Goal: Transaction & Acquisition: Purchase product/service

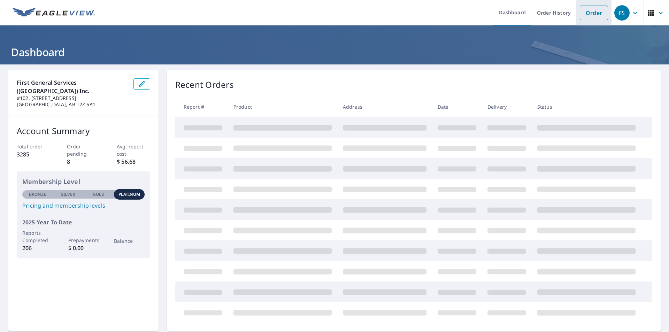
click at [586, 6] on link "Order" at bounding box center [594, 13] width 28 height 15
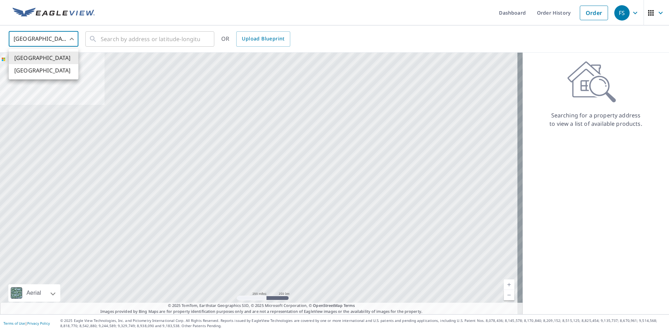
click at [21, 39] on body "FS FS Dashboard Order History Order FS United States US ​ ​ OR Upload Blueprint…" at bounding box center [334, 166] width 669 height 332
click at [34, 72] on li "[GEOGRAPHIC_DATA]" at bounding box center [44, 70] width 70 height 13
type input "CA"
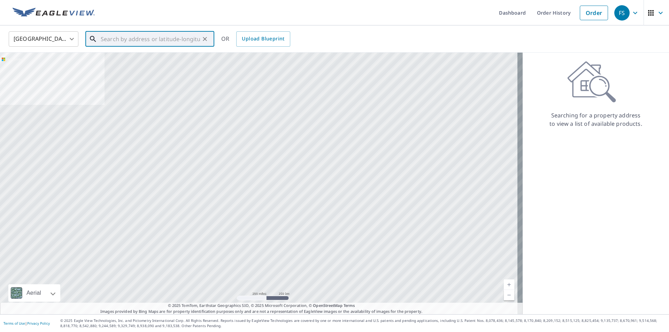
click at [131, 39] on input "text" at bounding box center [150, 39] width 99 height 20
paste input "1707, [STREET_ADDRESS]"
click at [162, 60] on span "1707 [STREET_ADDRESS]" at bounding box center [153, 59] width 109 height 8
type input "1707 [STREET_ADDRESS]"
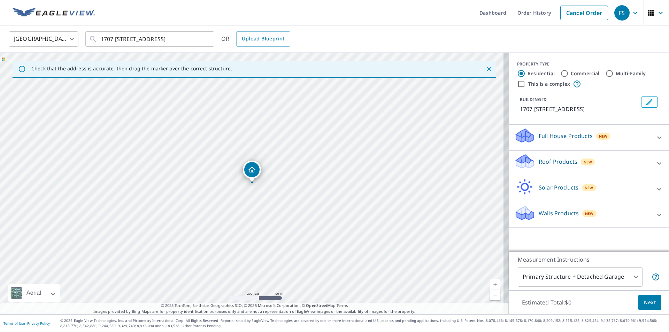
click at [545, 134] on p "Full House Products" at bounding box center [566, 136] width 54 height 8
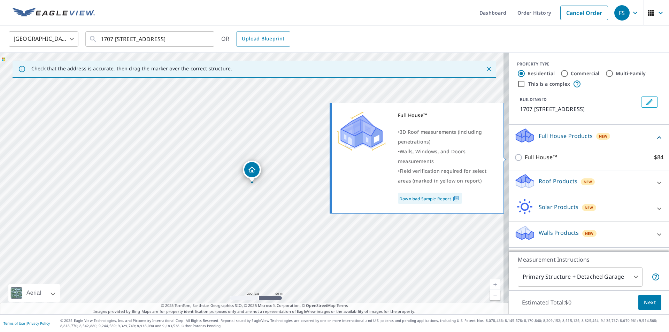
click at [544, 153] on p "Full House™" at bounding box center [541, 157] width 32 height 9
click at [525, 153] on input "Full House™ $84" at bounding box center [520, 157] width 10 height 8
checkbox input "true"
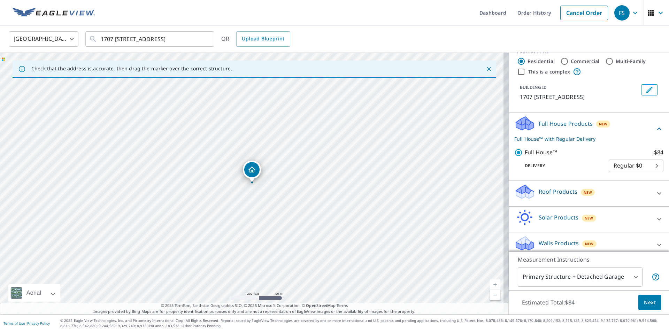
scroll to position [19, 0]
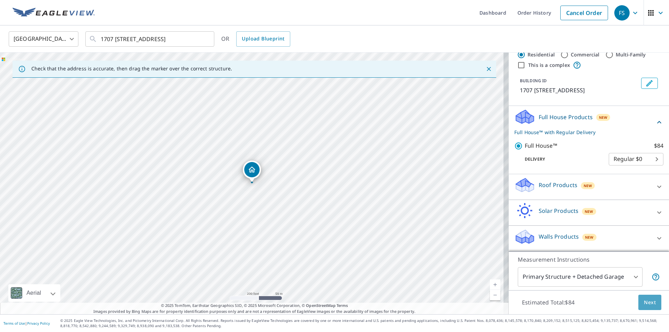
click at [644, 303] on span "Next" at bounding box center [650, 302] width 12 height 9
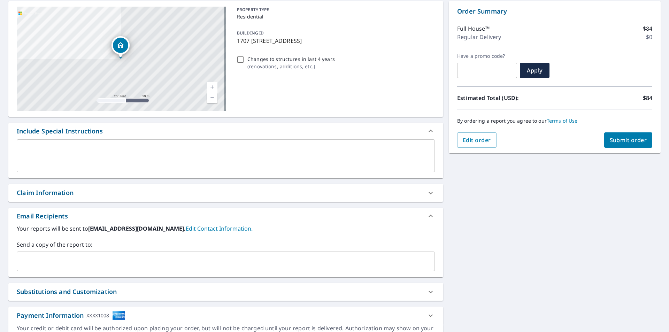
scroll to position [70, 0]
click at [59, 270] on div "​" at bounding box center [226, 261] width 418 height 20
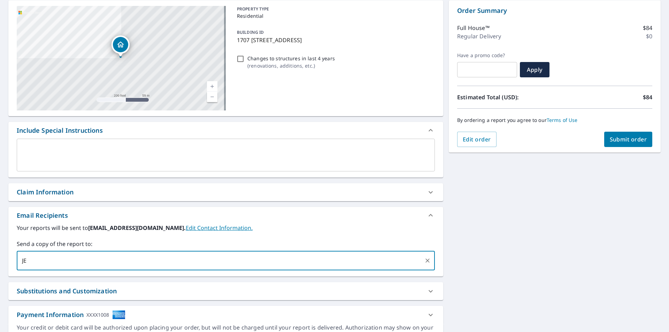
type input "J"
type input "[PERSON_NAME][DOMAIN_NAME][EMAIL_ADDRESS][PERSON_NAME][DOMAIN_NAME]"
checkbox input "true"
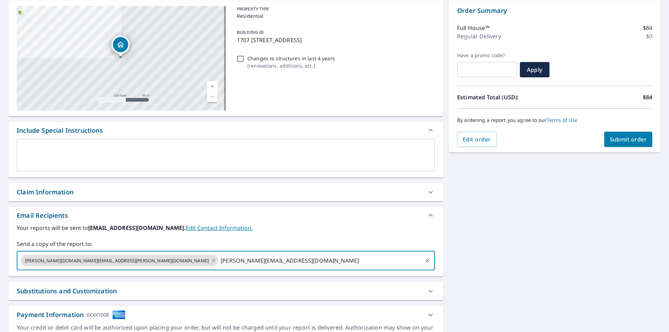
type input "[PERSON_NAME][EMAIL_ADDRESS][DOMAIN_NAME]"
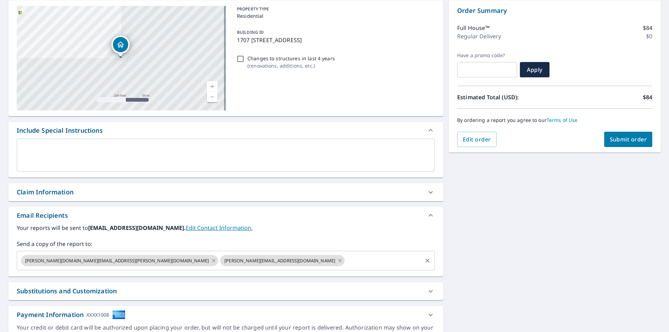
click at [338, 262] on icon at bounding box center [341, 261] width 6 height 8
checkbox input "true"
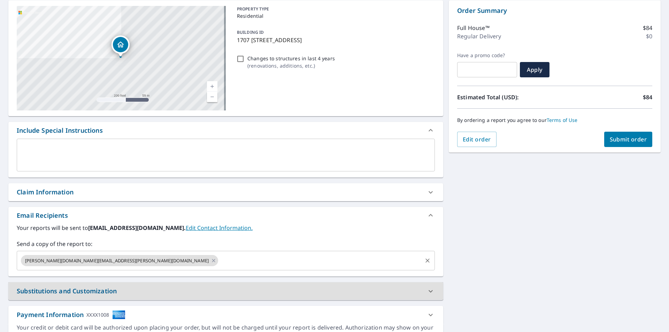
click at [219, 260] on input "text" at bounding box center [320, 260] width 202 height 13
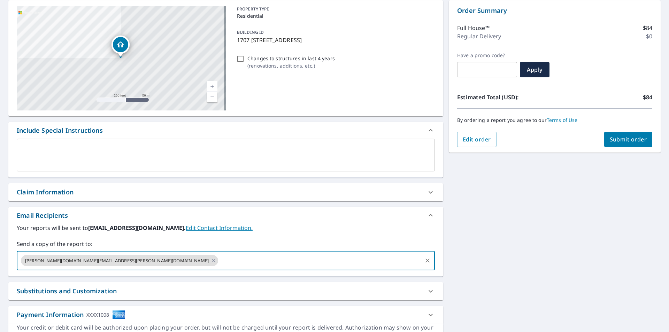
paste input "[PERSON_NAME][EMAIL_ADDRESS][DOMAIN_NAME]"
type input "[PERSON_NAME][EMAIL_ADDRESS][DOMAIN_NAME]"
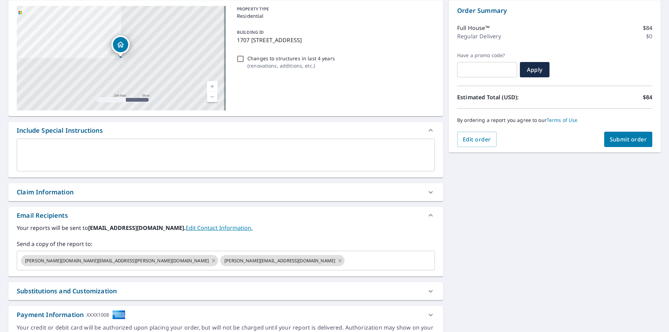
click at [632, 142] on span "Submit order" at bounding box center [628, 140] width 37 height 8
checkbox input "true"
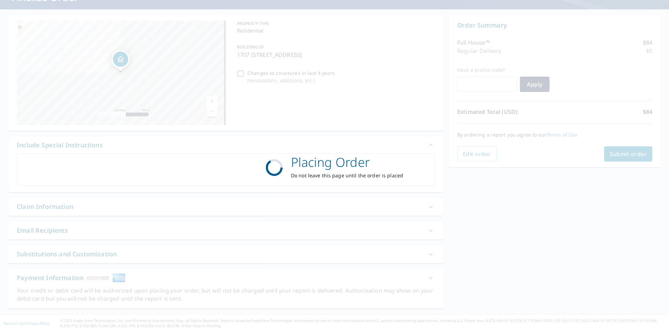
scroll to position [55, 0]
